Goal: Check status: Check status

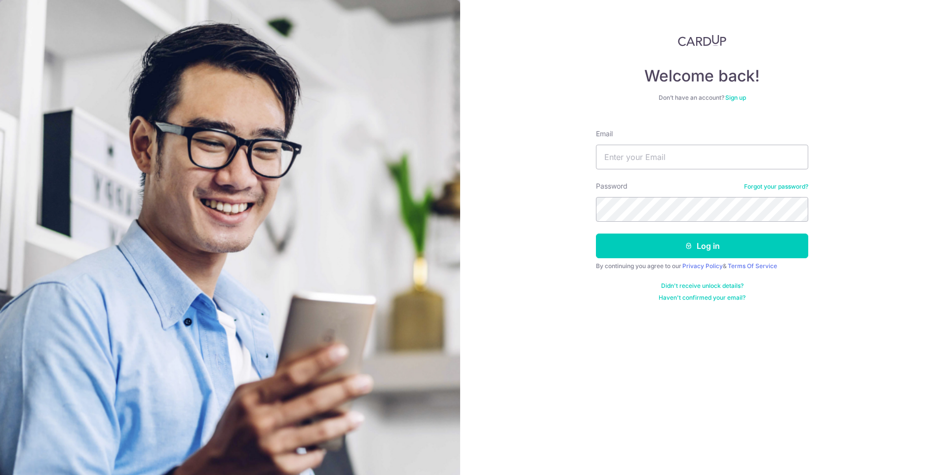
type input "[PERSON_NAME][EMAIL_ADDRESS][DOMAIN_NAME]"
click at [596, 234] on button "Log in" at bounding box center [702, 246] width 212 height 25
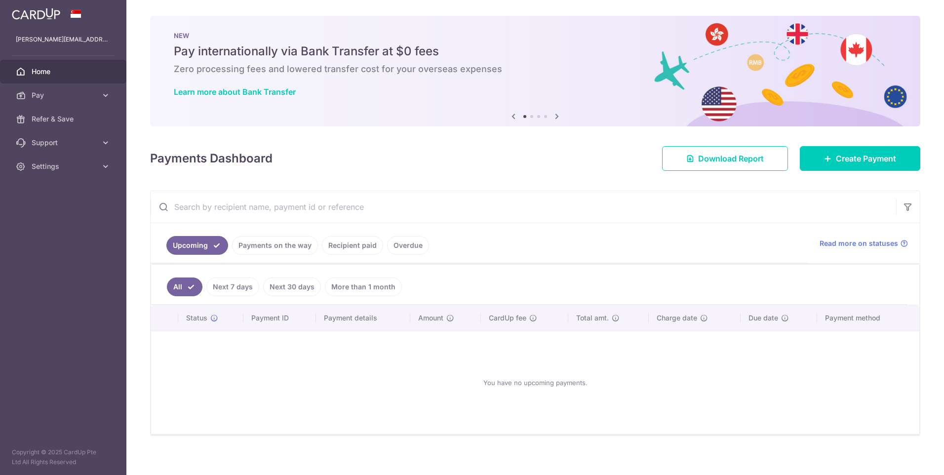
click at [295, 246] on link "Payments on the way" at bounding box center [275, 245] width 86 height 19
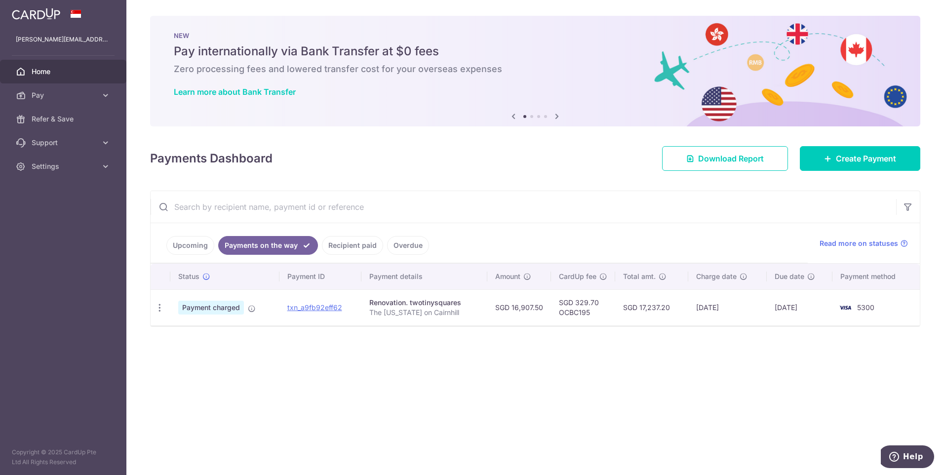
drag, startPoint x: 670, startPoint y: 316, endPoint x: 882, endPoint y: 309, distance: 212.5
click at [882, 309] on tr "PDF Receipt Payment charged txn_a9fb92eff62 Renovation. twotinysquares The Verm…" at bounding box center [535, 307] width 769 height 36
drag, startPoint x: 882, startPoint y: 309, endPoint x: 873, endPoint y: 331, distance: 23.5
click at [873, 331] on div "× Pause Schedule Pause all future payments in this series Pause just this one p…" at bounding box center [535, 237] width 818 height 475
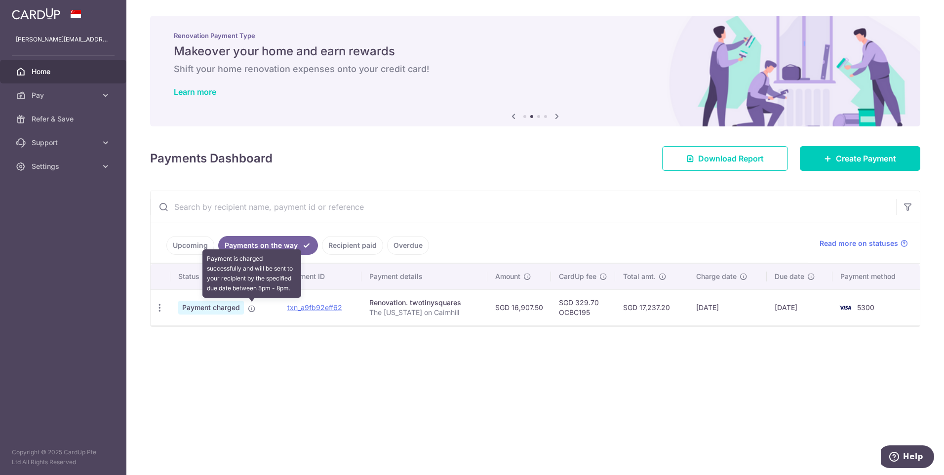
click at [253, 309] on icon at bounding box center [252, 309] width 8 height 8
click at [257, 377] on div "× Pause Schedule Pause all future payments in this series Pause just this one p…" at bounding box center [535, 237] width 818 height 475
